Goal: Information Seeking & Learning: Learn about a topic

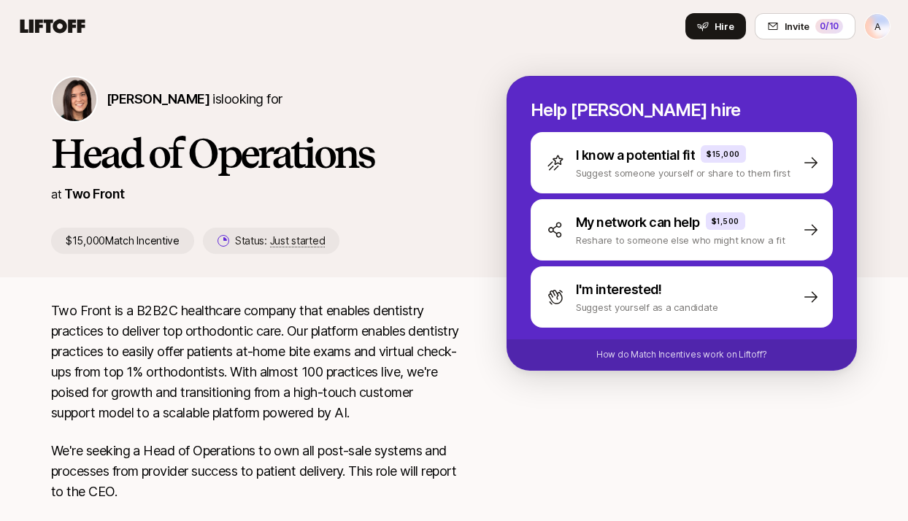
click at [385, 112] on div "Eleanor Morgan is looking for" at bounding box center [255, 99] width 409 height 47
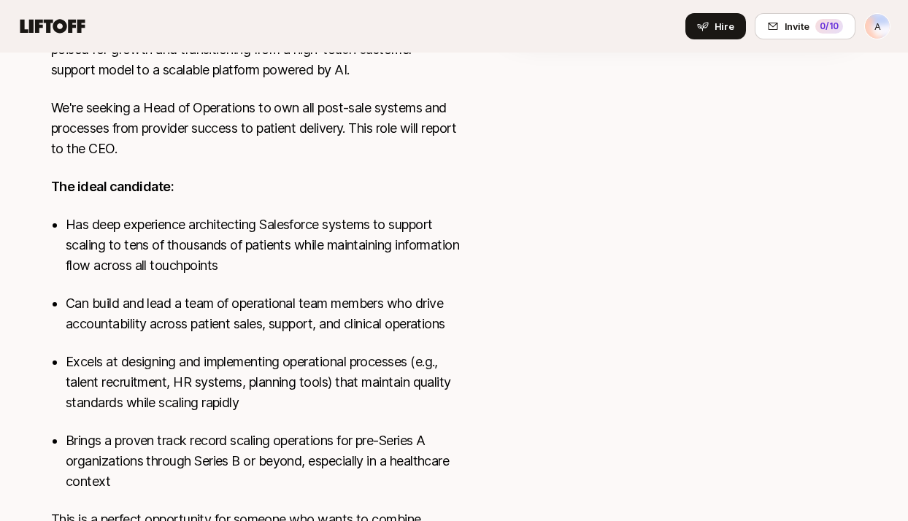
scroll to position [347, 0]
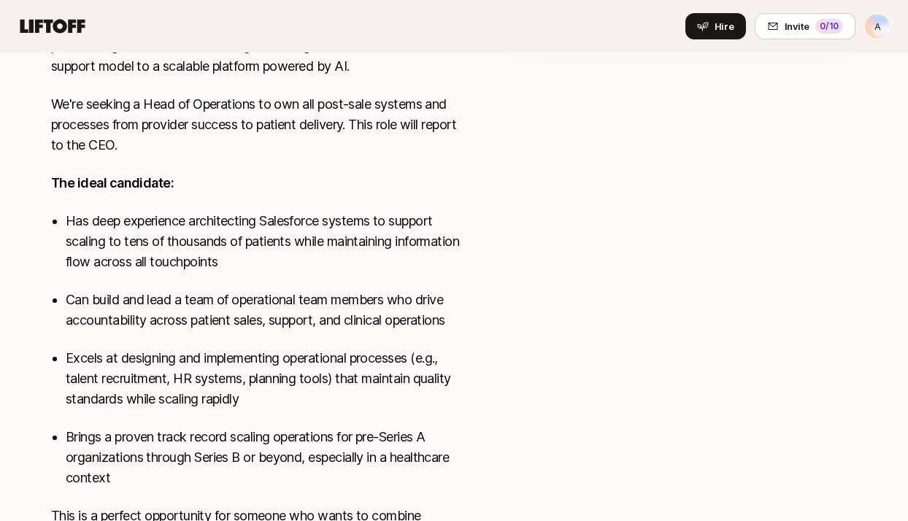
click at [371, 145] on p "We're seeking a Head of Operations to own all post-sale systems and processes f…" at bounding box center [255, 124] width 409 height 61
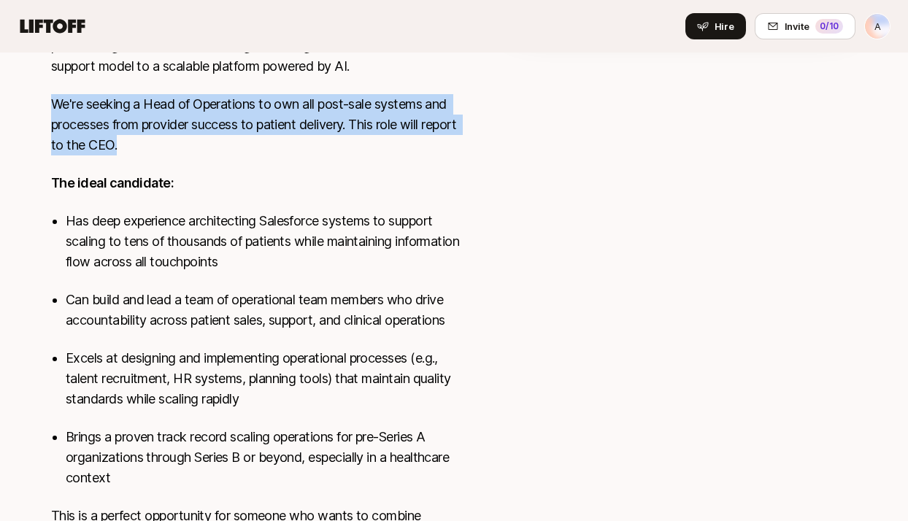
click at [371, 145] on p "We're seeking a Head of Operations to own all post-sale systems and processes f…" at bounding box center [255, 124] width 409 height 61
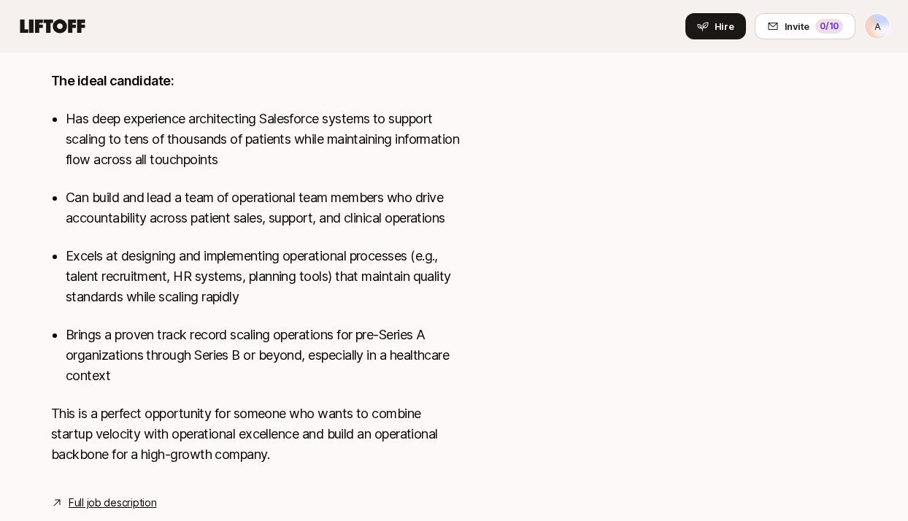
click at [369, 263] on p "Excels at designing and implementing operational processes (e.g., talent recrui…" at bounding box center [263, 276] width 394 height 61
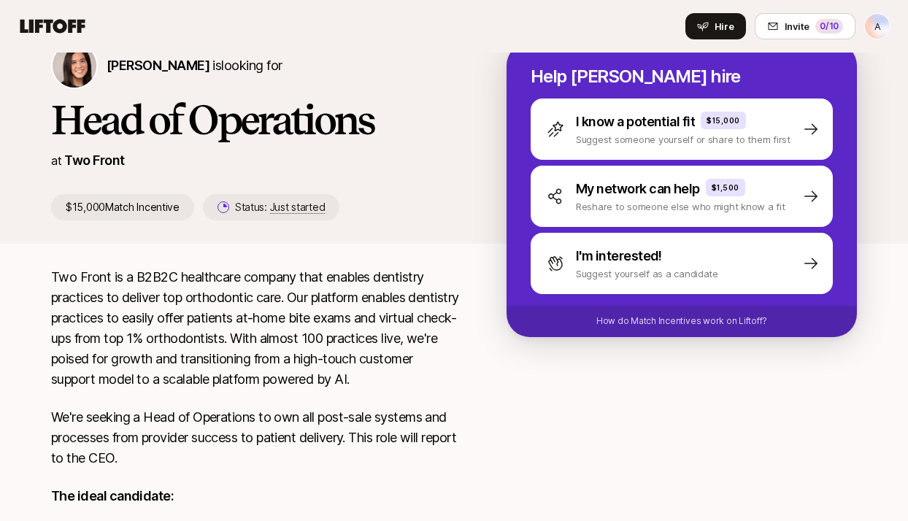
scroll to position [45, 0]
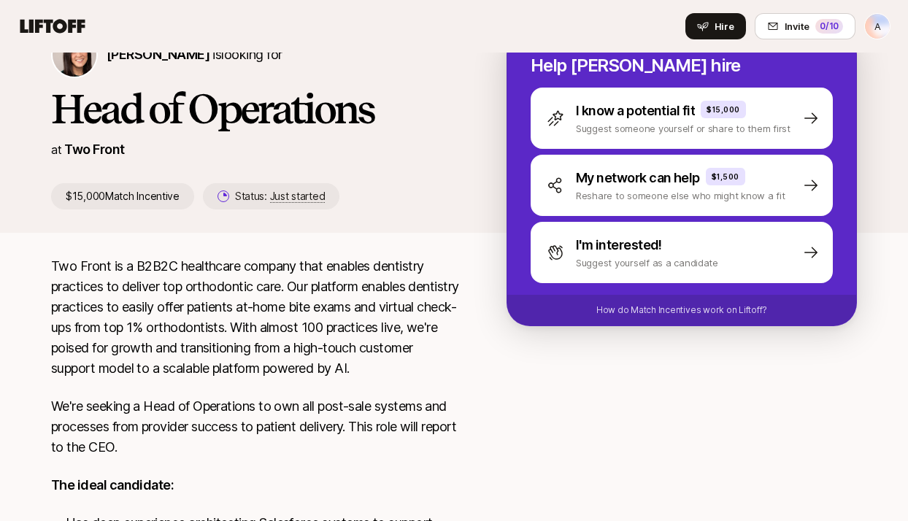
click at [436, 337] on p "Two Front is a B2B2C healthcare company that enables dentistry practices to del…" at bounding box center [255, 317] width 409 height 123
click at [458, 350] on p "Two Front is a B2B2C healthcare company that enables dentistry practices to del…" at bounding box center [255, 317] width 409 height 123
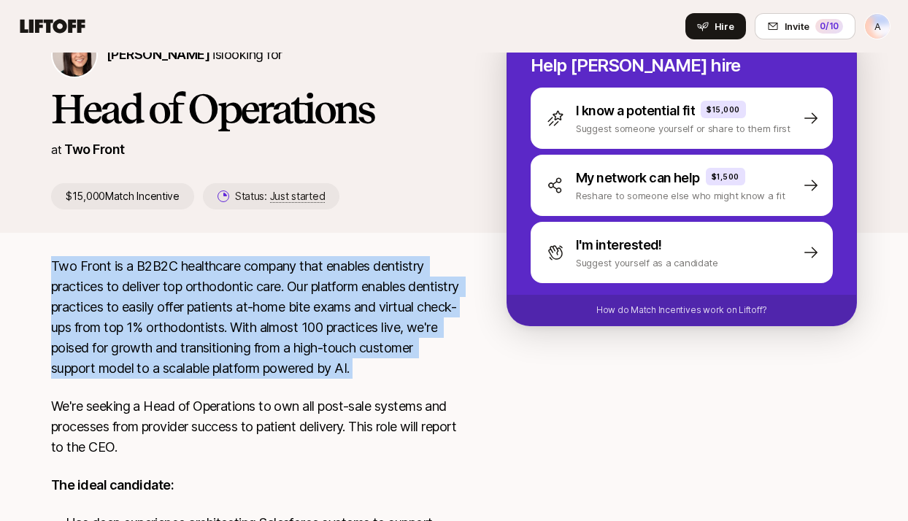
click at [455, 366] on p "Two Front is a B2B2C healthcare company that enables dentistry practices to del…" at bounding box center [255, 317] width 409 height 123
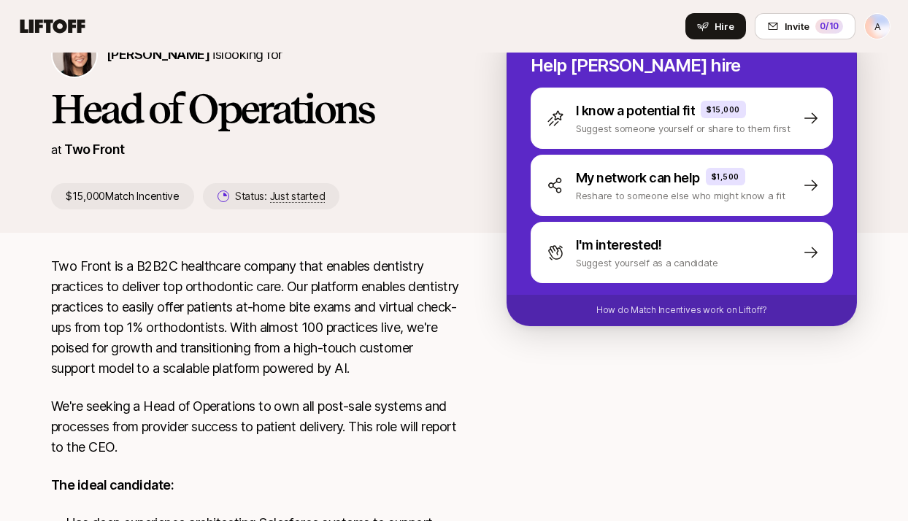
click at [455, 366] on p "Two Front is a B2B2C healthcare company that enables dentistry practices to del…" at bounding box center [255, 317] width 409 height 123
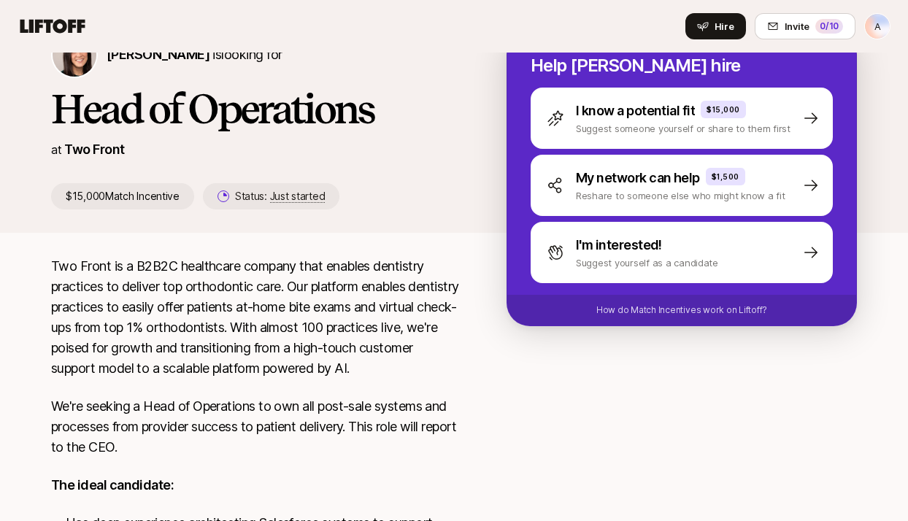
click at [448, 374] on p "Two Front is a B2B2C healthcare company that enables dentistry practices to del…" at bounding box center [255, 317] width 409 height 123
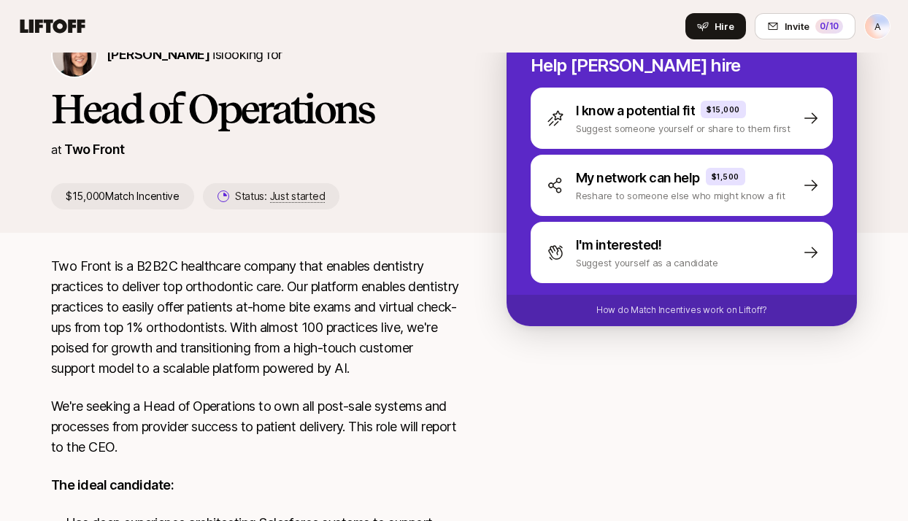
click at [440, 368] on p "Two Front is a B2B2C healthcare company that enables dentistry practices to del…" at bounding box center [255, 317] width 409 height 123
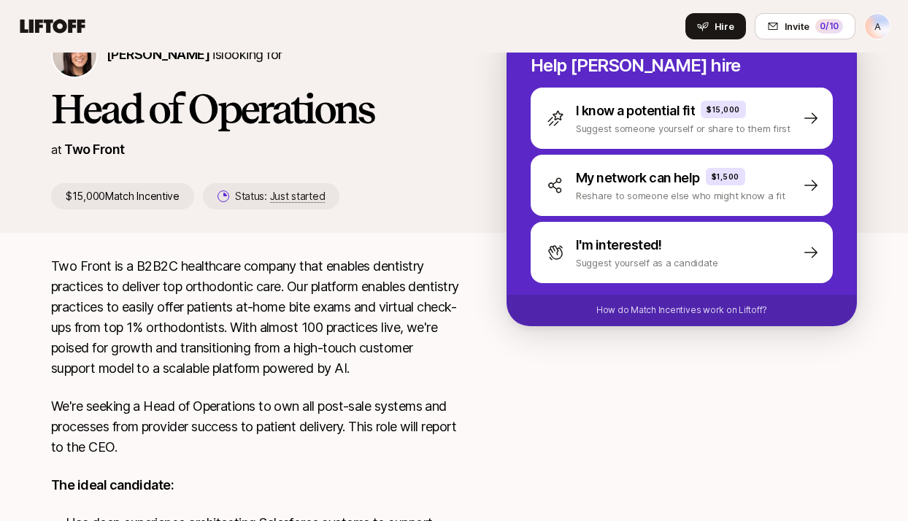
click at [421, 369] on p "Two Front is a B2B2C healthcare company that enables dentistry practices to del…" at bounding box center [255, 317] width 409 height 123
click at [454, 370] on p "Two Front is a B2B2C healthcare company that enables dentistry practices to del…" at bounding box center [255, 317] width 409 height 123
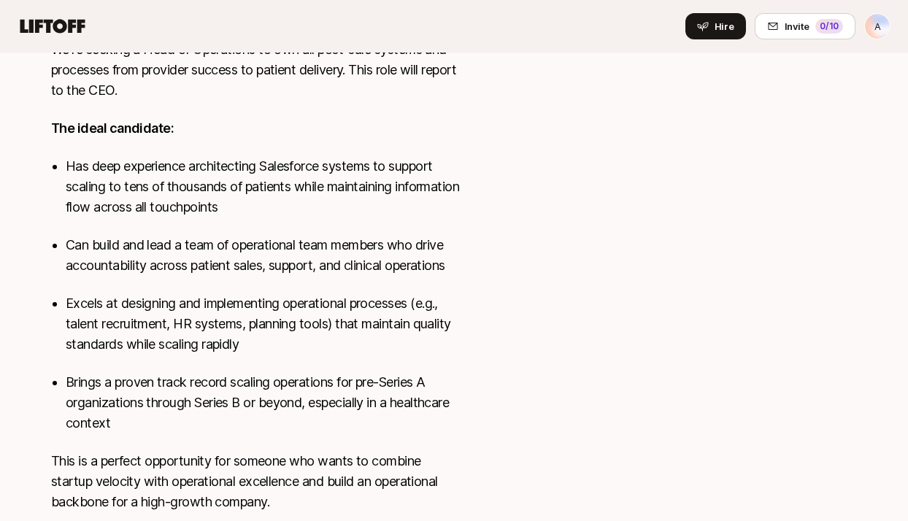
scroll to position [486, 0]
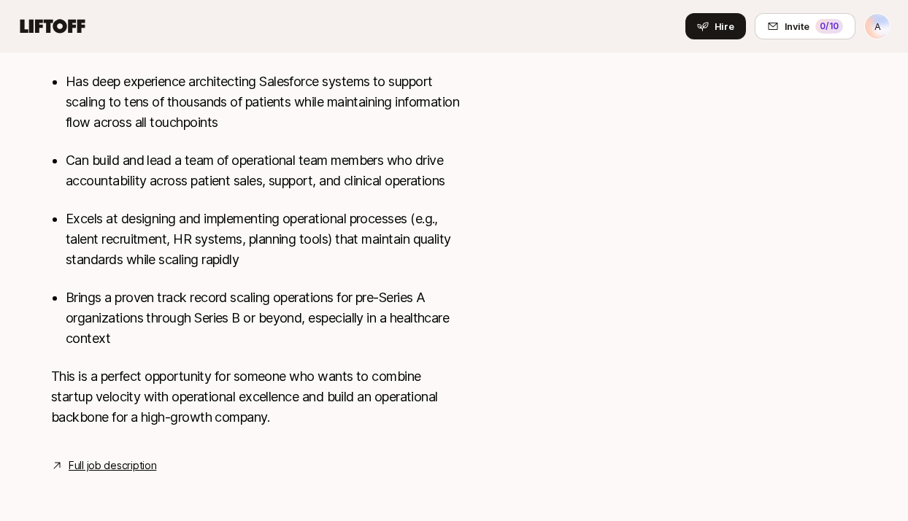
click at [106, 471] on link "Full job description" at bounding box center [113, 466] width 88 height 18
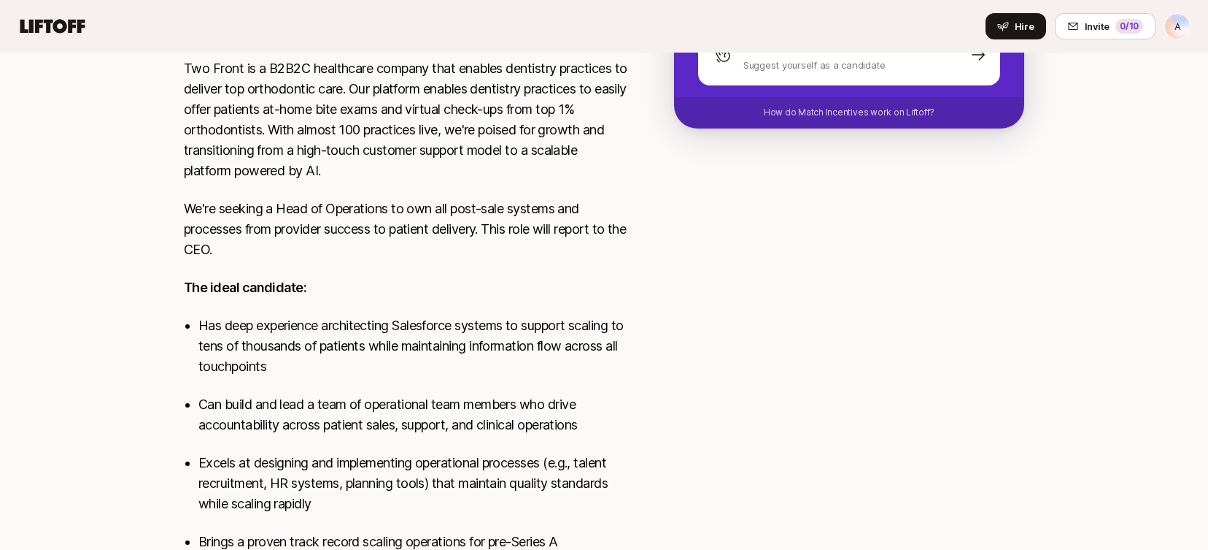
scroll to position [0, 0]
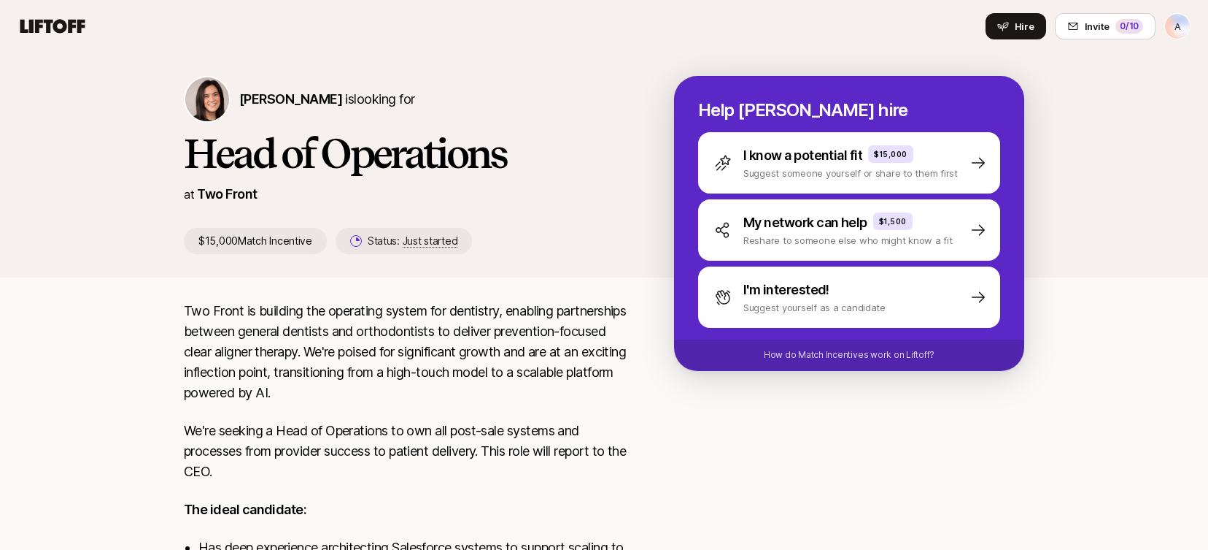
click at [907, 26] on html "A Home Searches People Your Private Network Hire Hire Invite 0 /10 A Eleanor Mo…" at bounding box center [604, 275] width 1208 height 550
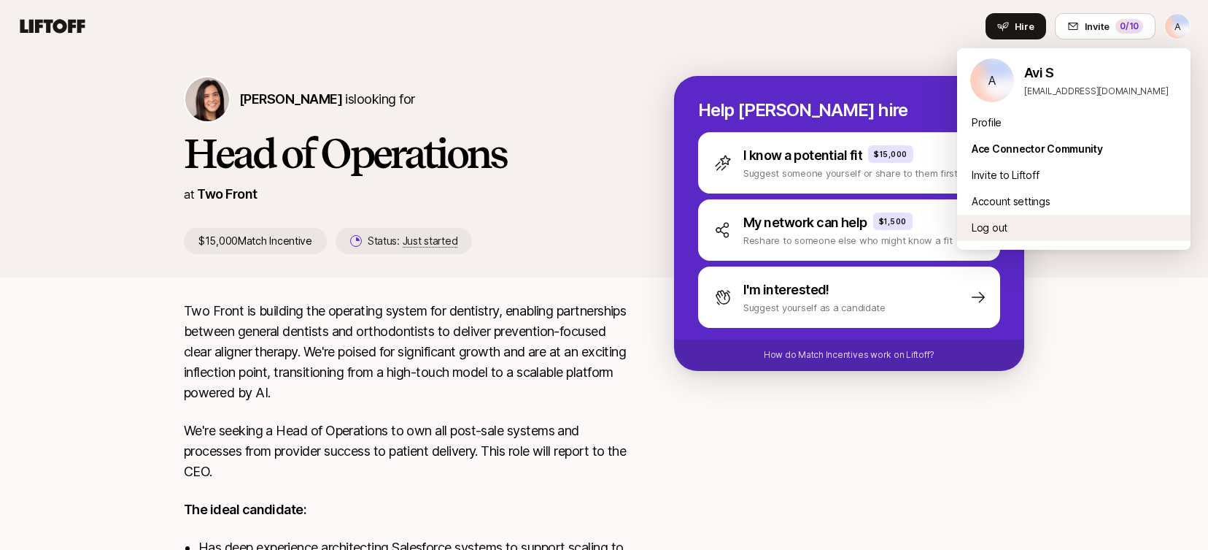
click at [907, 220] on div "Log out" at bounding box center [1074, 228] width 234 height 26
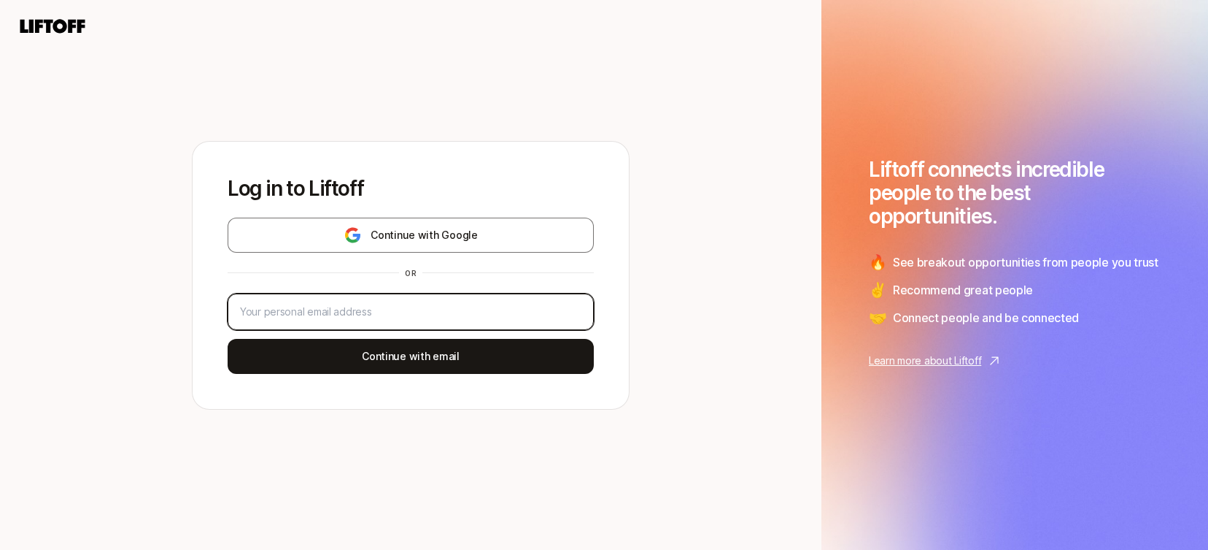
click at [319, 312] on input "email" at bounding box center [411, 312] width 342 height 18
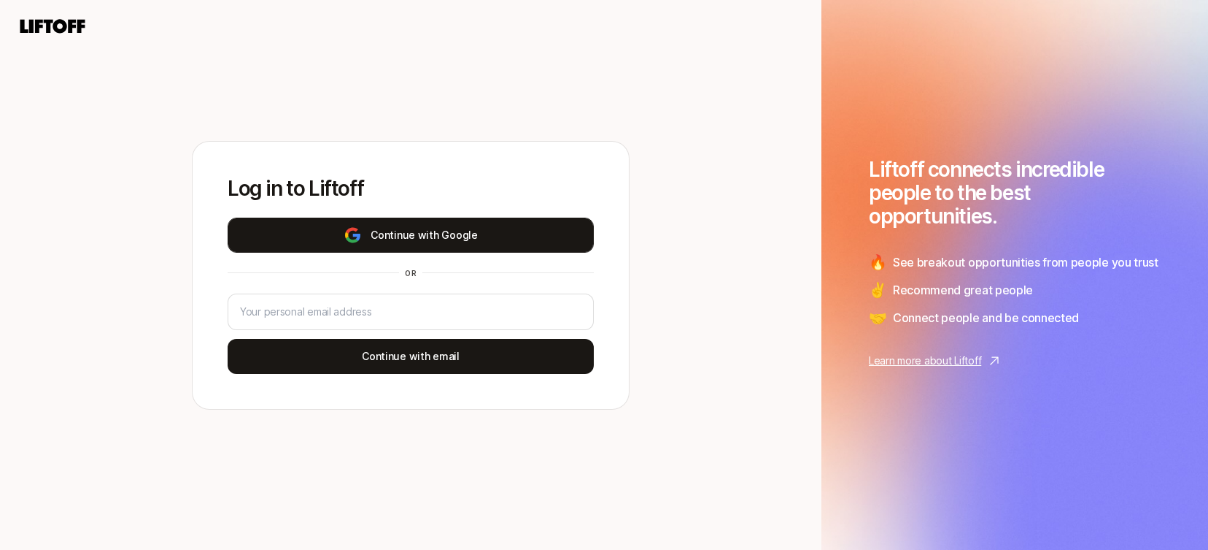
click at [394, 237] on button "Continue with Google" at bounding box center [411, 234] width 366 height 35
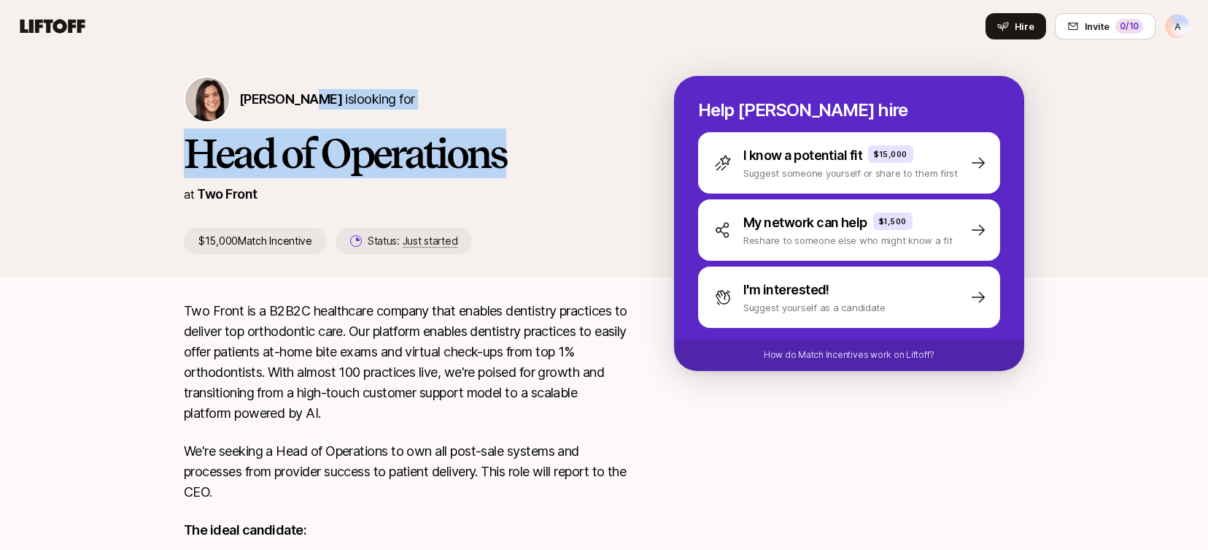
drag, startPoint x: 305, startPoint y: 99, endPoint x: 517, endPoint y: 145, distance: 217.3
click at [517, 147] on div "[PERSON_NAME] is looking for Head of Operations at Two Front $15,000 Match Ince…" at bounding box center [429, 165] width 490 height 178
click at [517, 145] on h1 "Head of Operations" at bounding box center [406, 153] width 444 height 44
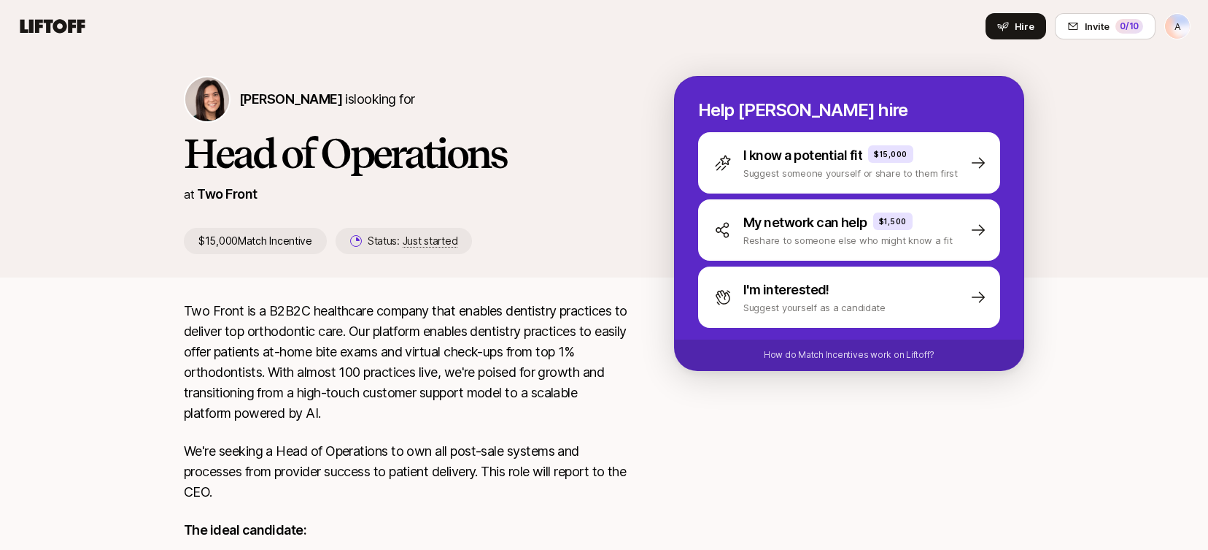
scroll to position [65, 0]
